Goal: Information Seeking & Learning: Learn about a topic

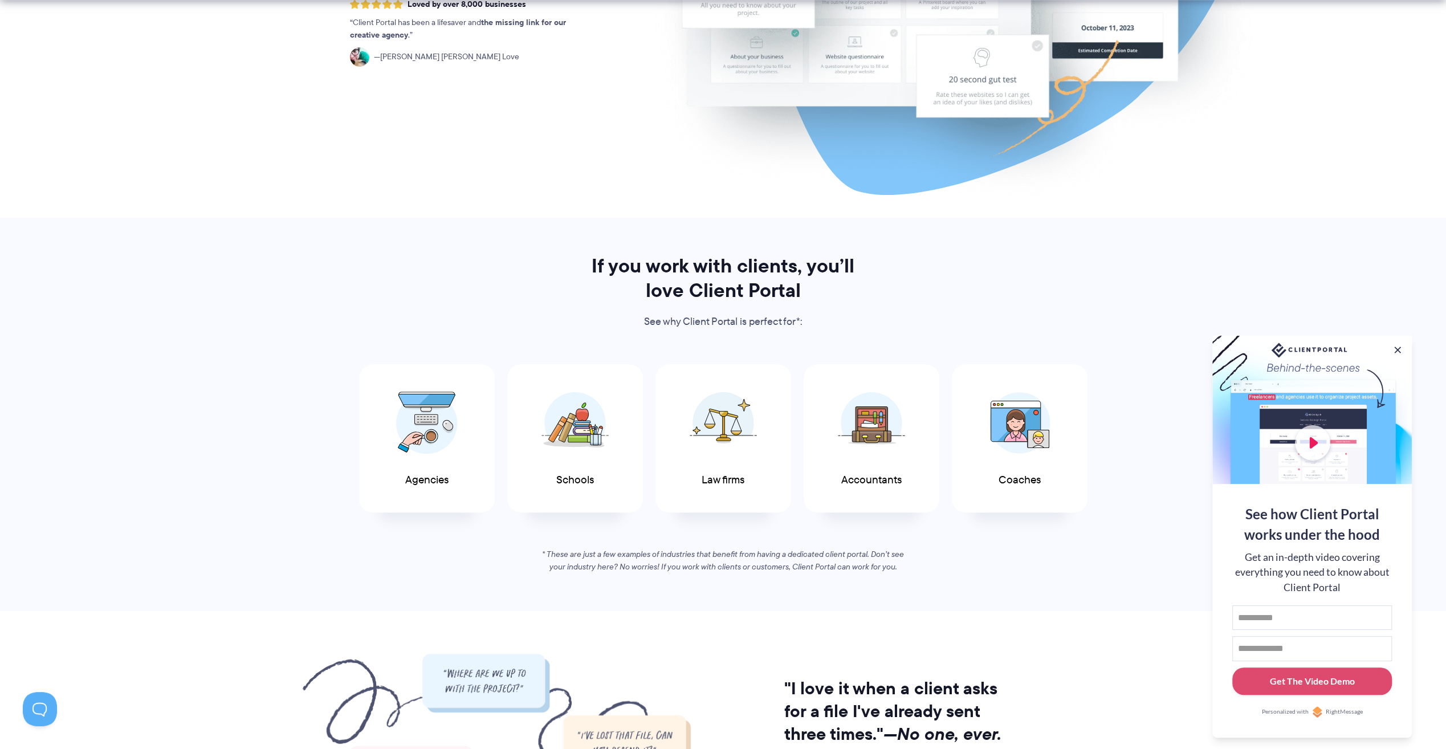
scroll to position [342, 0]
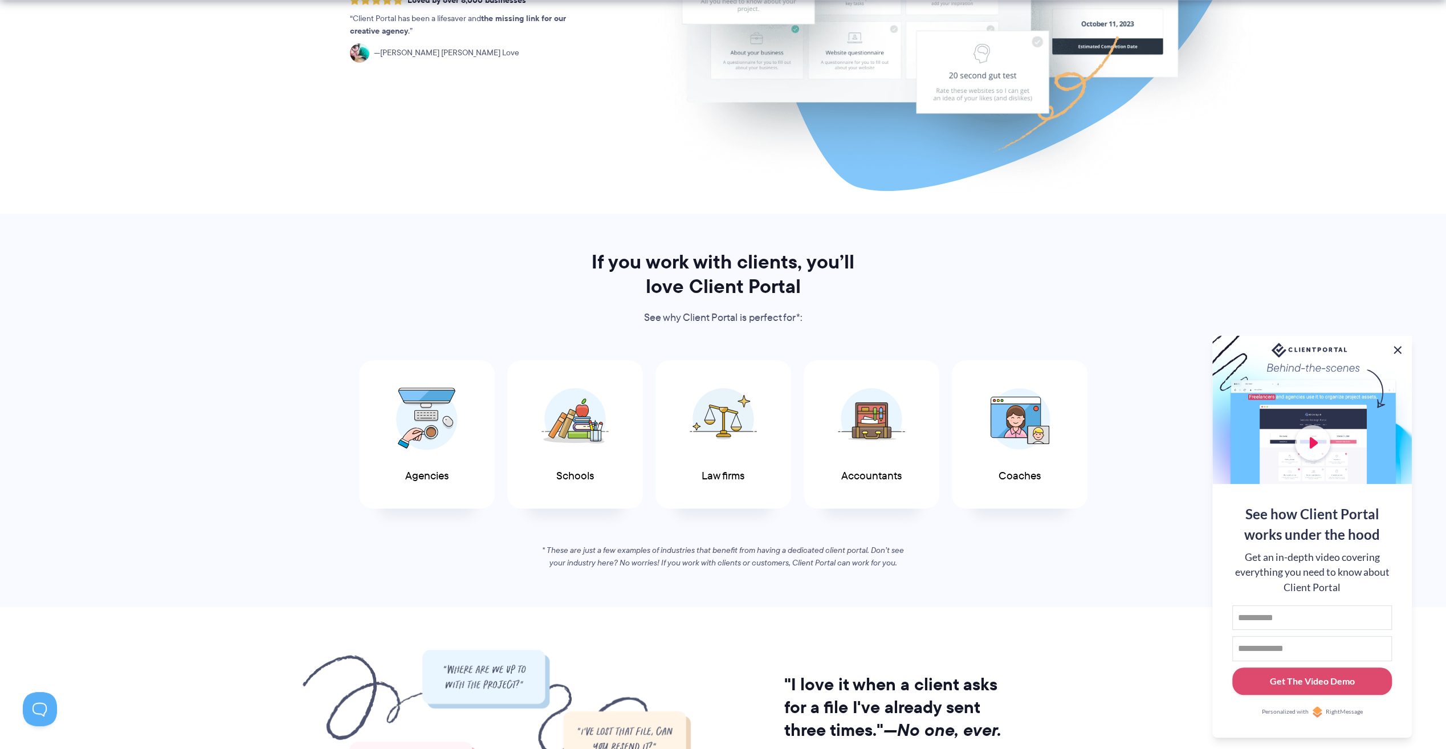
click at [1398, 348] on button at bounding box center [1398, 350] width 14 height 14
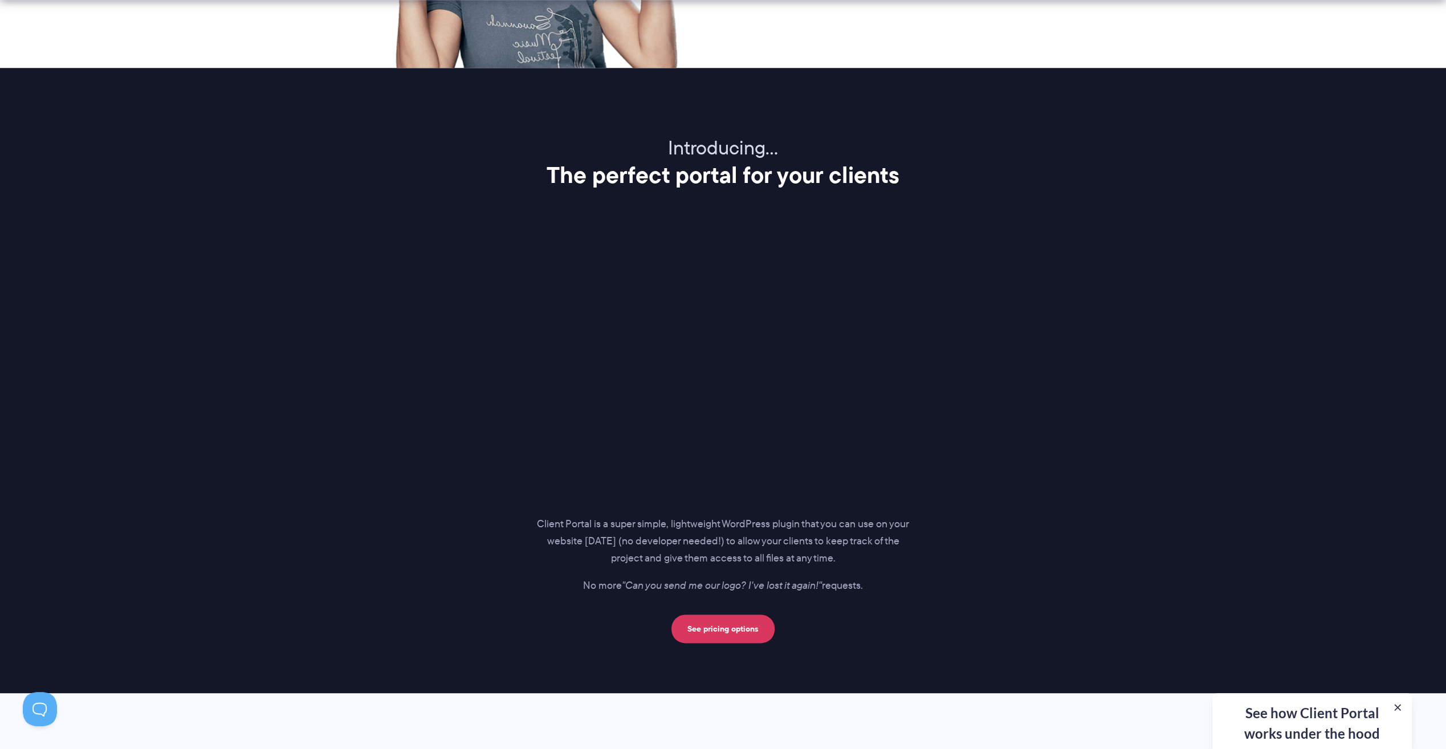
scroll to position [1539, 0]
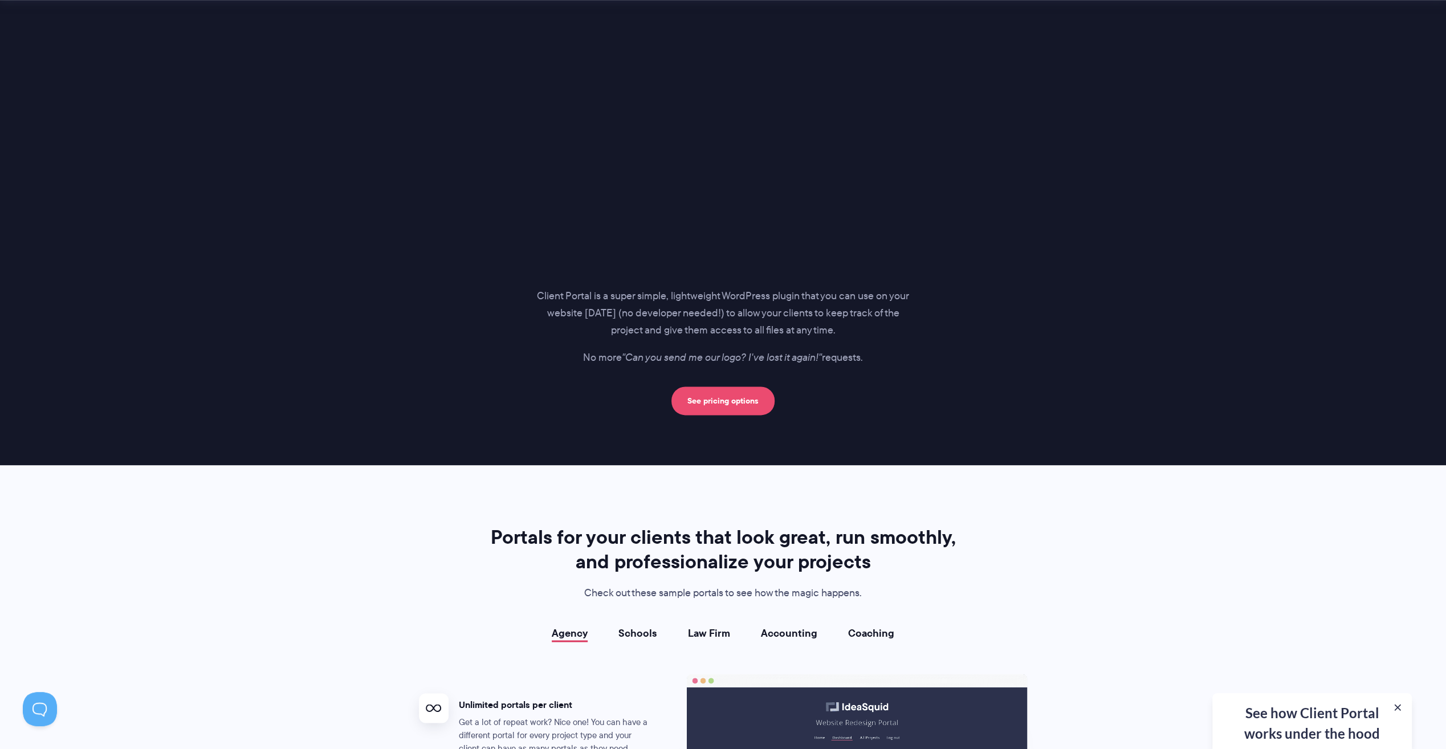
click at [738, 401] on link "See pricing options" at bounding box center [722, 400] width 103 height 29
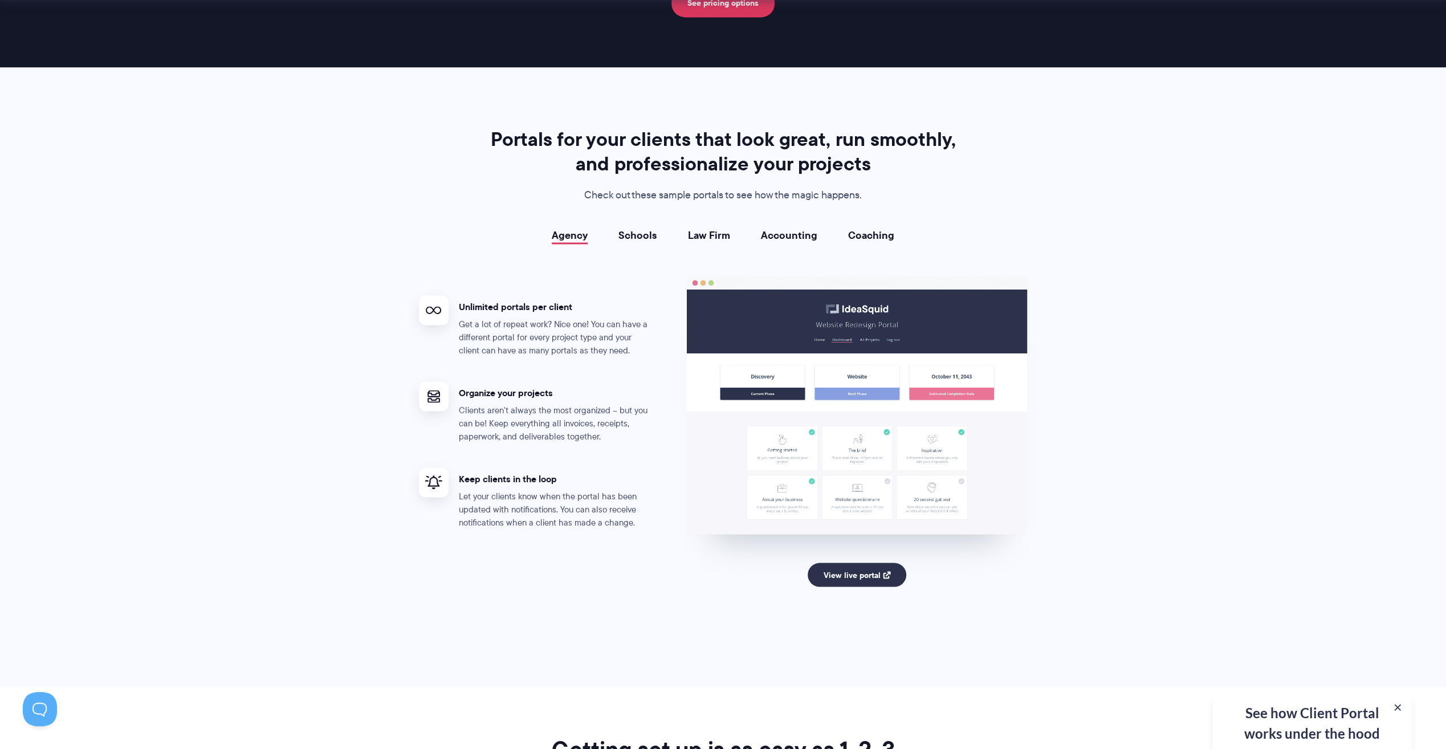
scroll to position [1938, 0]
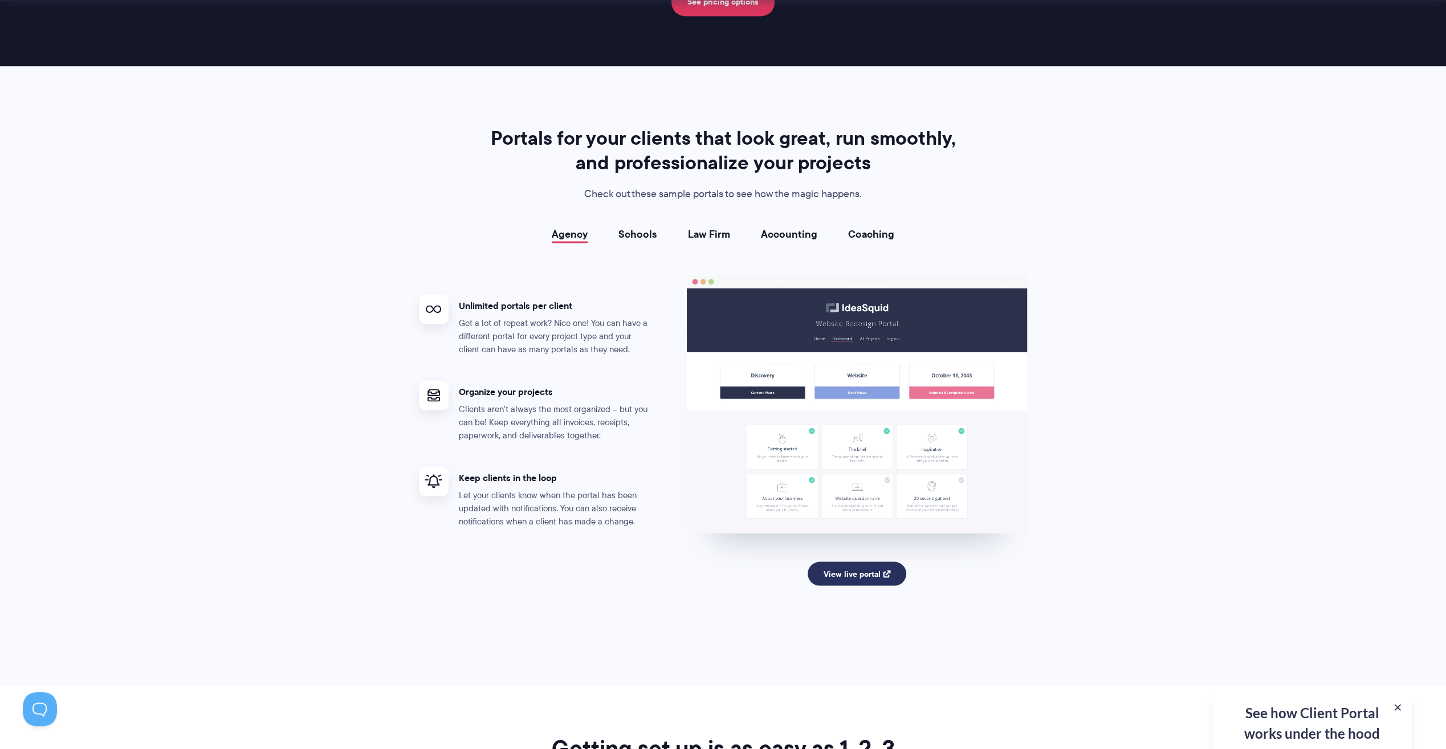
click at [861, 572] on link "View live portal" at bounding box center [857, 573] width 99 height 24
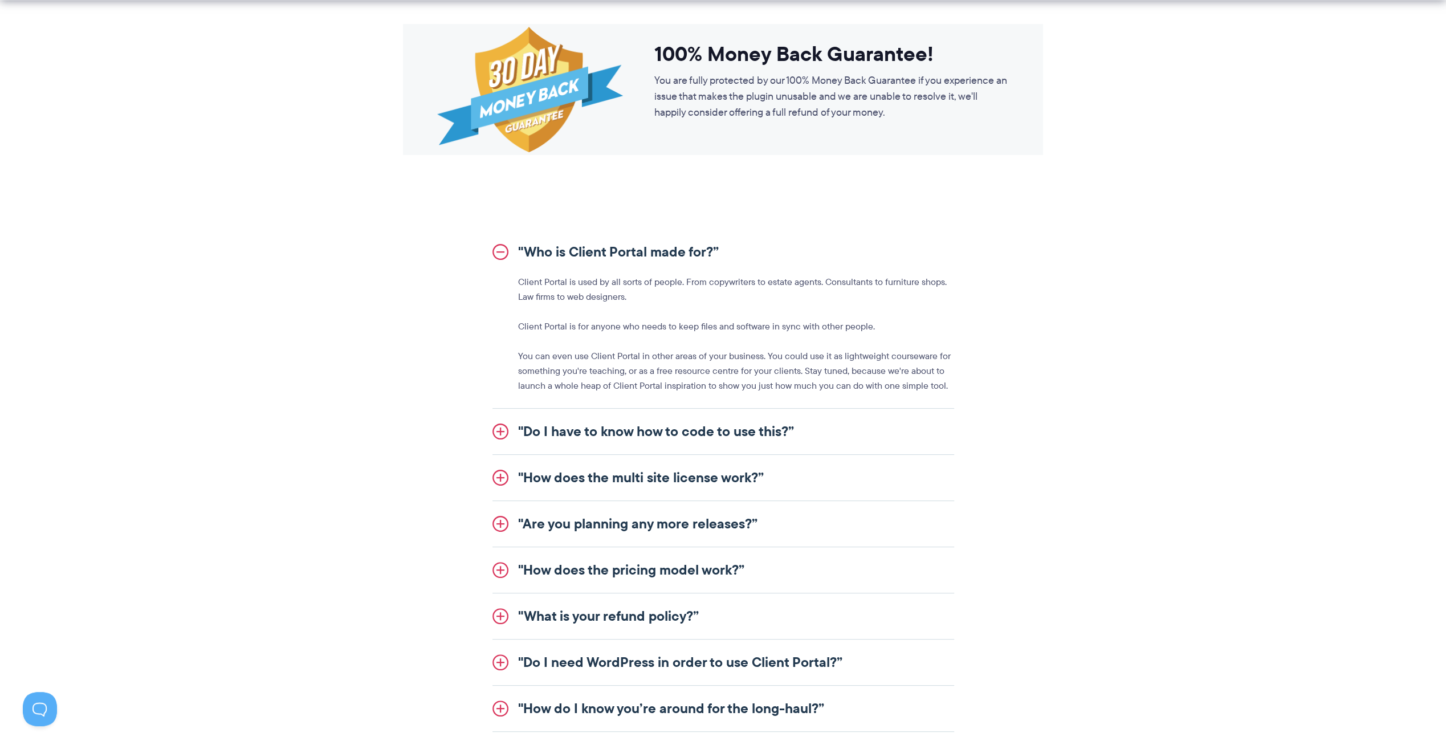
scroll to position [1135, 0]
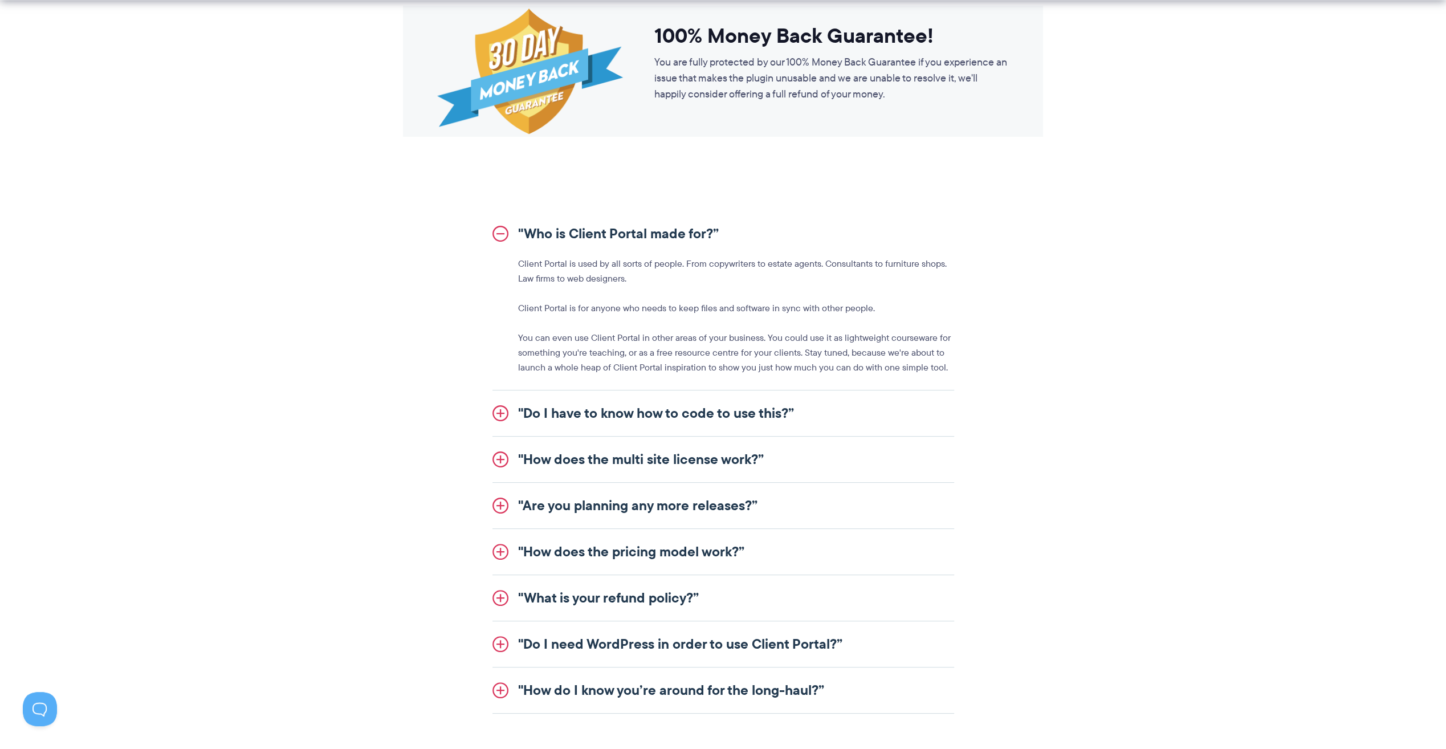
click at [703, 557] on link ""How does the pricing model work?”" at bounding box center [724, 552] width 462 height 46
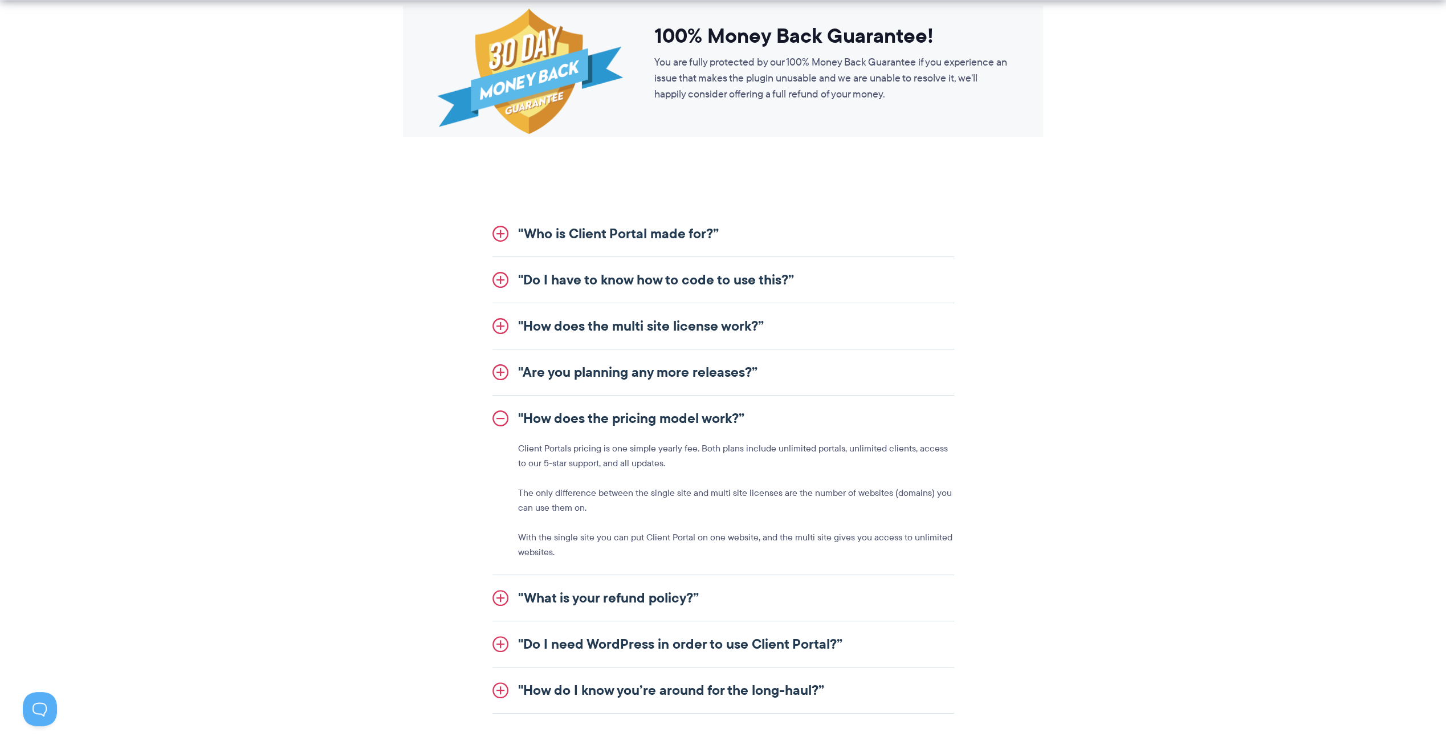
scroll to position [1193, 0]
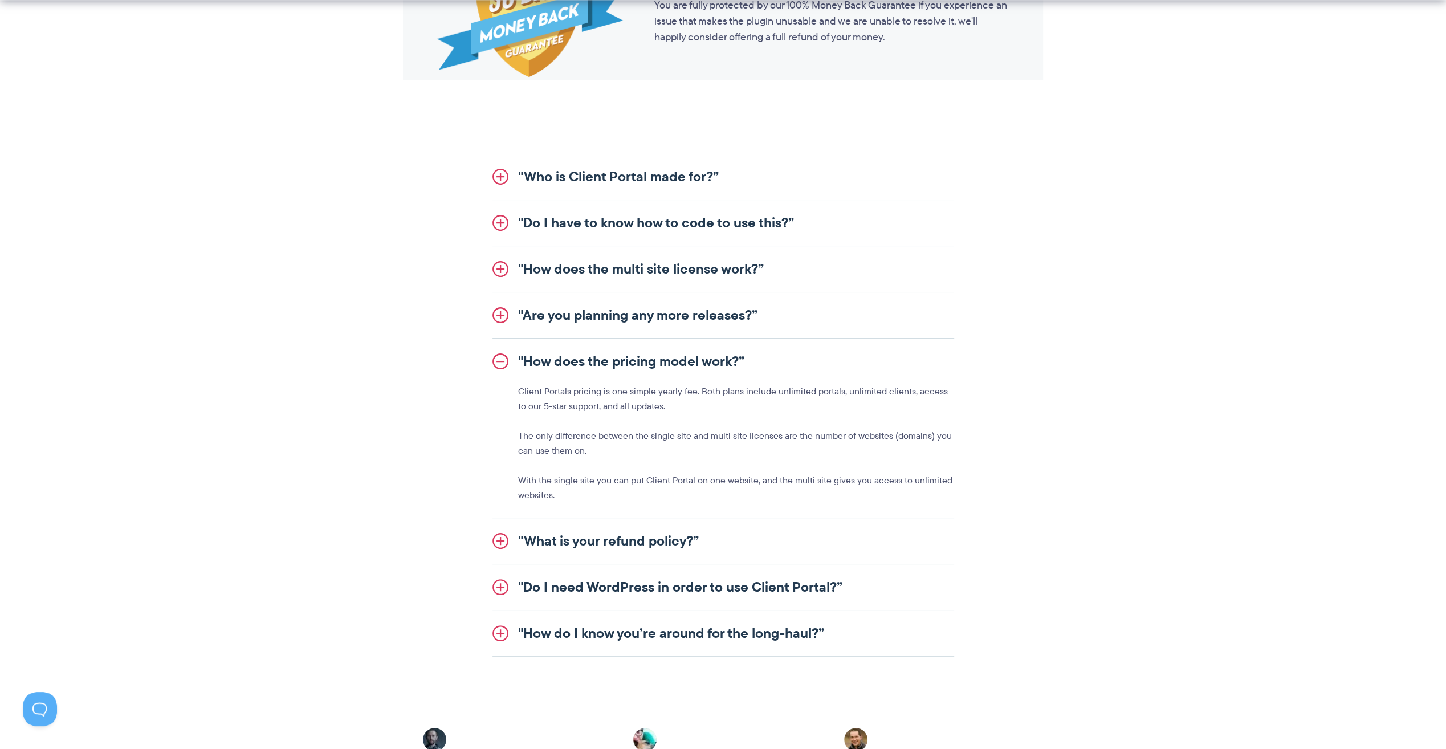
click at [705, 581] on link ""Do I need WordPress in order to use Client Portal?”" at bounding box center [724, 587] width 462 height 46
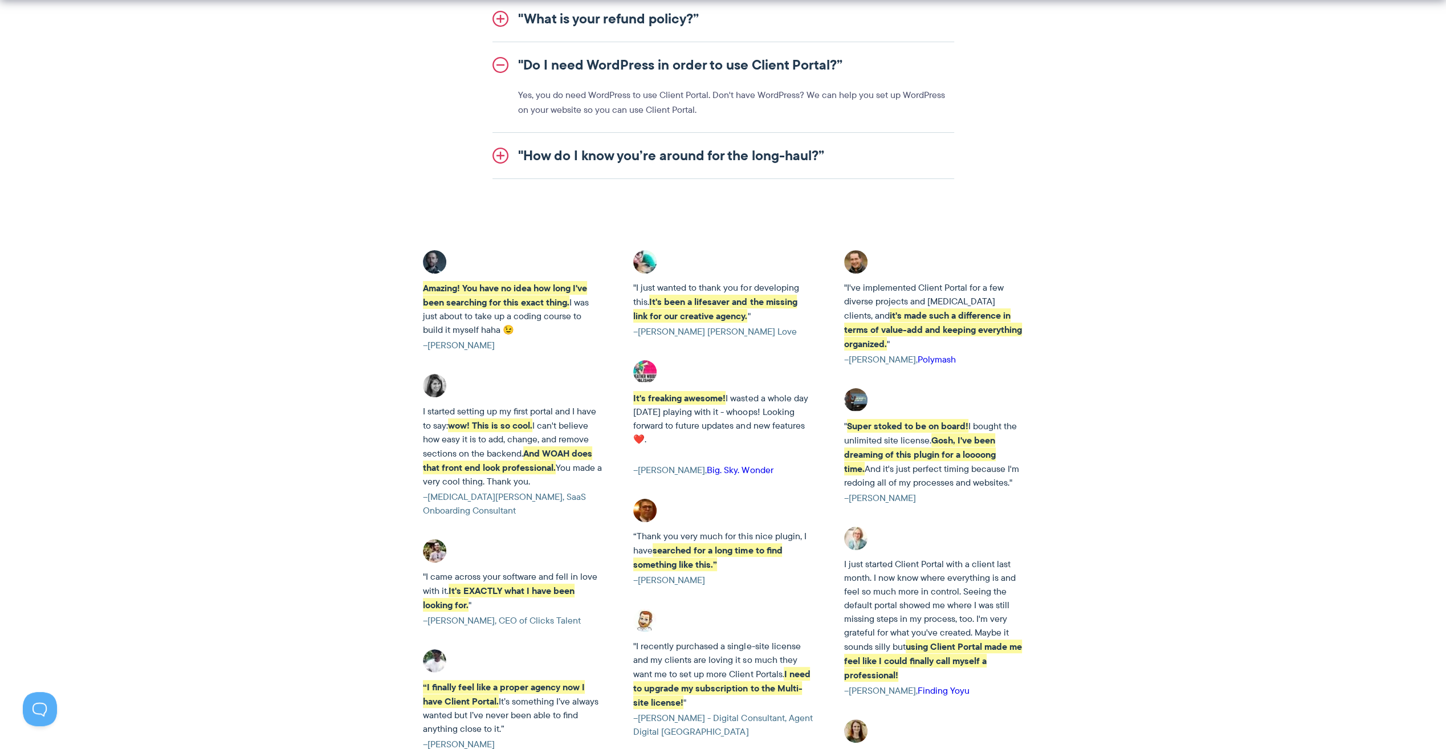
scroll to position [1592, 0]
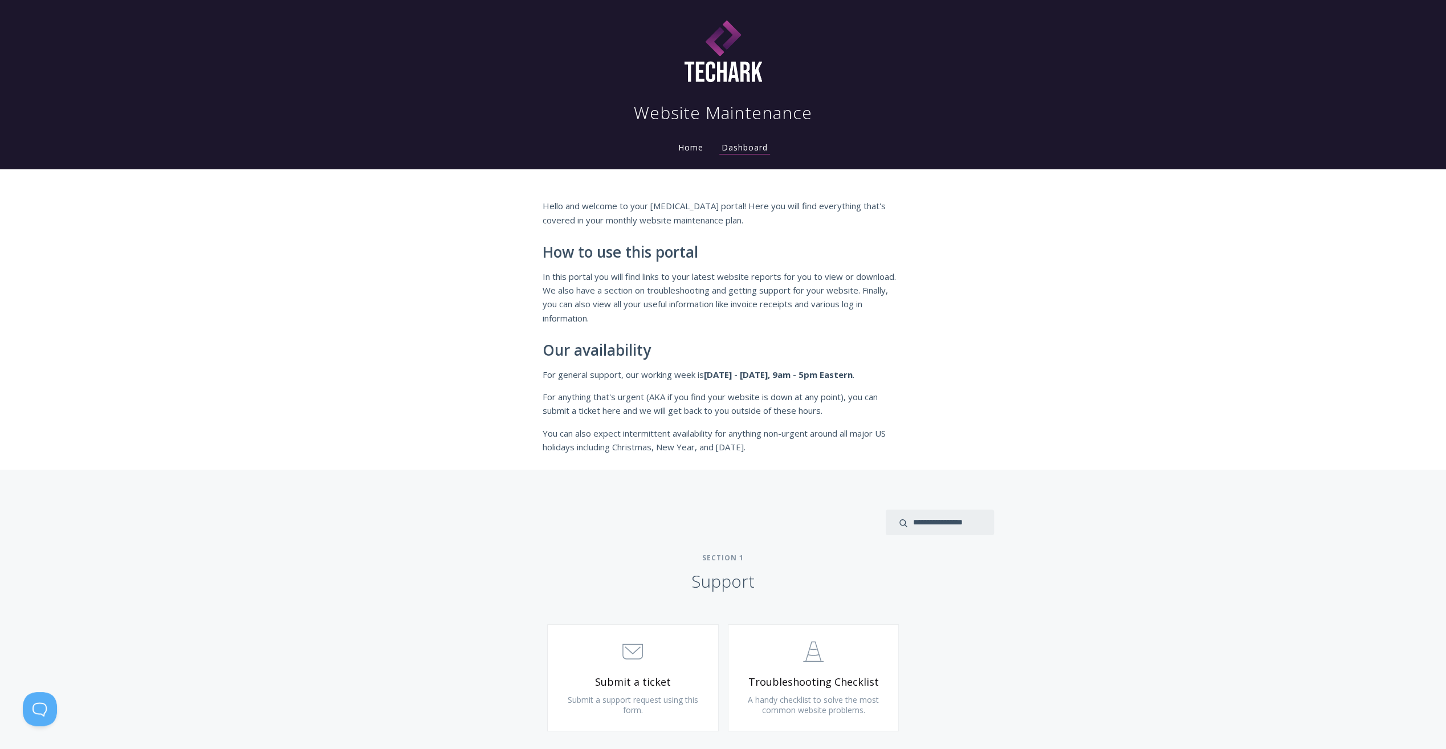
click at [688, 149] on link "Home" at bounding box center [691, 147] width 30 height 11
